Goal: Task Accomplishment & Management: Complete application form

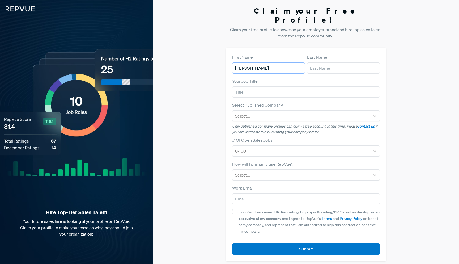
type input "[PERSON_NAME]"
click at [255, 86] on input "Leadbeam" at bounding box center [306, 91] width 148 height 11
type input "CEO"
type input "Leadbeam"
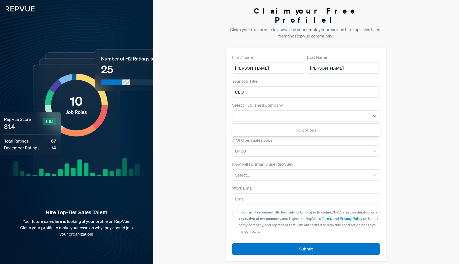
click at [232, 91] on div "Your Job Title CEO" at bounding box center [306, 88] width 148 height 20
click at [337, 112] on div at bounding box center [301, 115] width 133 height 7
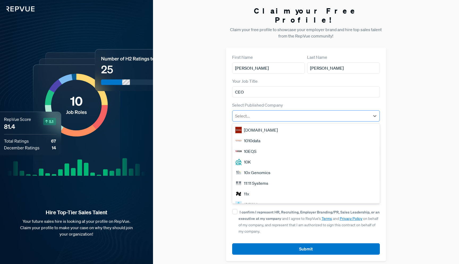
click at [337, 112] on div at bounding box center [301, 115] width 133 height 7
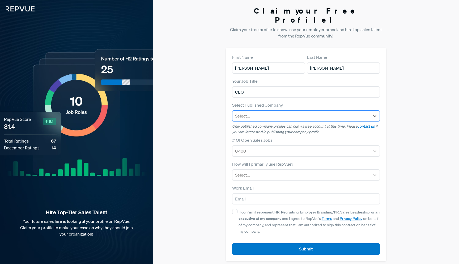
click at [337, 112] on div at bounding box center [301, 115] width 133 height 7
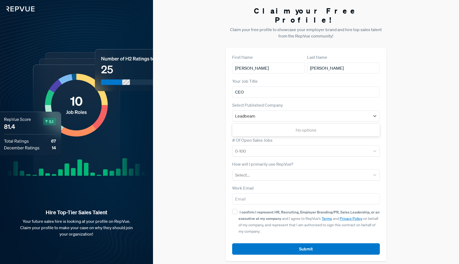
type input "Leadbeam"
click at [218, 137] on div "Claim your Free Profile! Claim your free profile to showcase your employer bran…" at bounding box center [306, 133] width 306 height 267
click at [241, 147] on div at bounding box center [301, 150] width 133 height 7
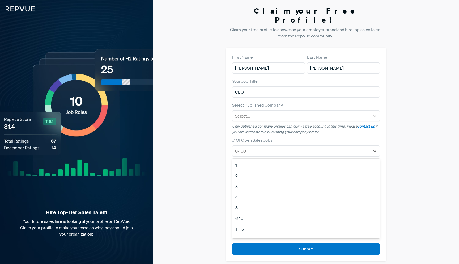
click at [250, 170] on div "2" at bounding box center [306, 175] width 148 height 11
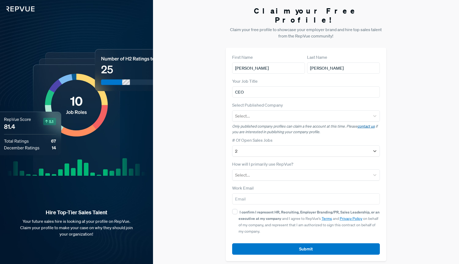
click at [368, 124] on link "contact us" at bounding box center [366, 126] width 17 height 5
